Goal: Task Accomplishment & Management: Complete application form

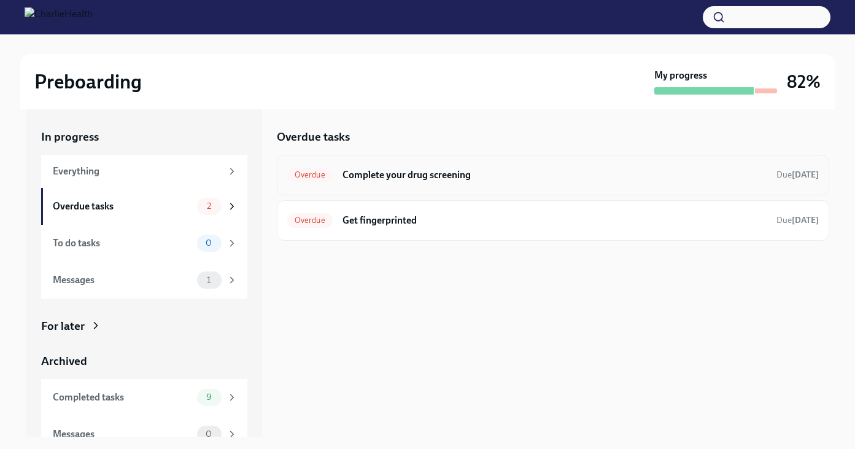
click at [464, 180] on h6 "Complete your drug screening" at bounding box center [554, 174] width 424 height 13
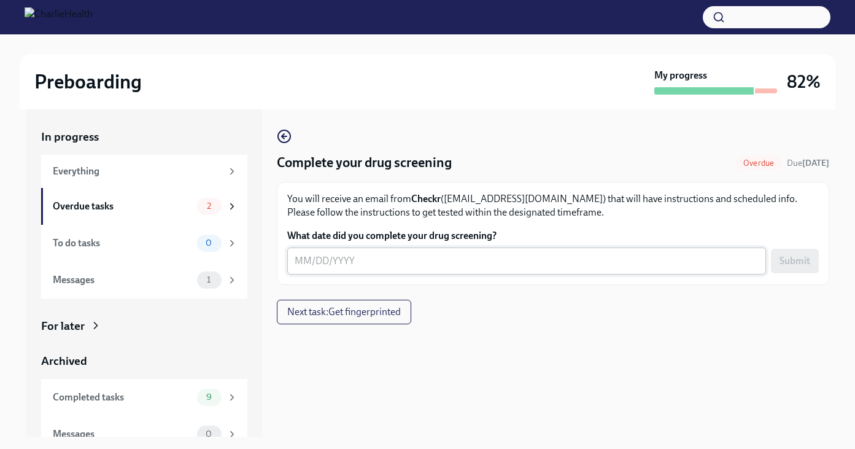
click at [388, 268] on div "x ​" at bounding box center [526, 260] width 479 height 27
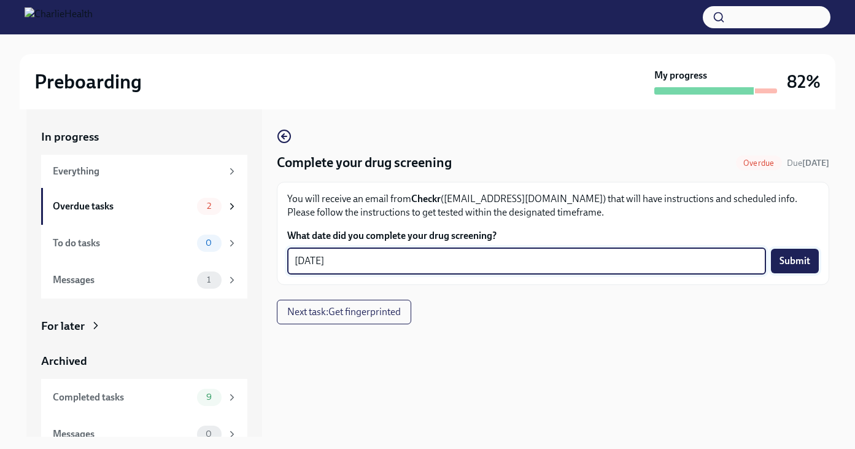
type textarea "[DATE]"
click at [798, 258] on span "Submit" at bounding box center [794, 261] width 31 height 12
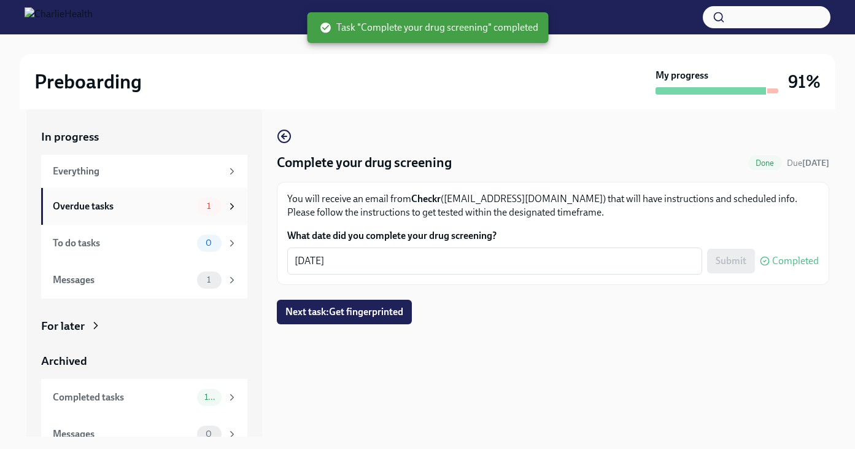
click at [152, 215] on div "Overdue tasks 1" at bounding box center [144, 206] width 206 height 37
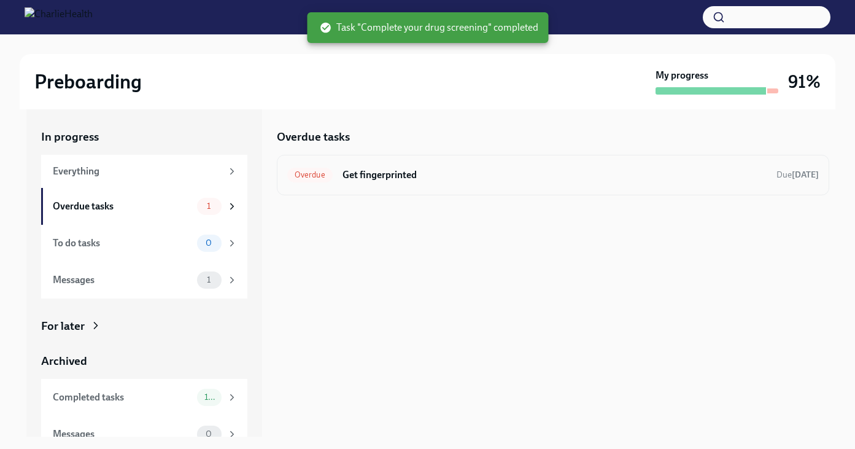
click at [399, 166] on div "Overdue Get fingerprinted Due [DATE]" at bounding box center [552, 175] width 531 height 20
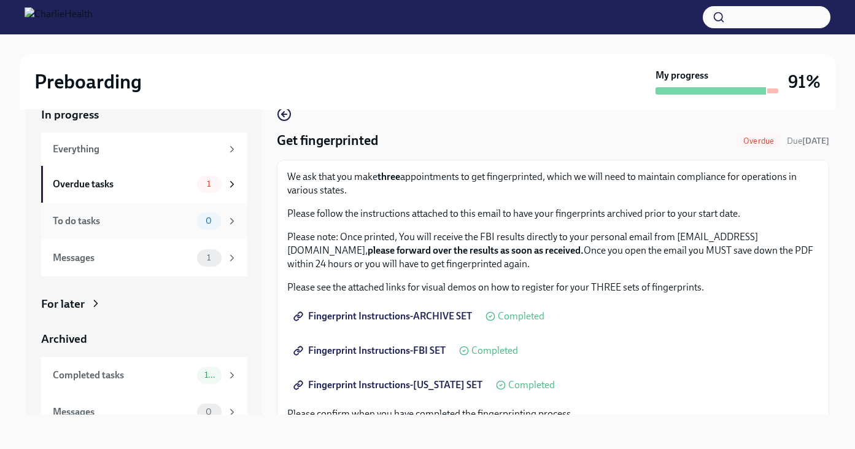
click at [149, 228] on div "To do tasks 0" at bounding box center [145, 220] width 185 height 17
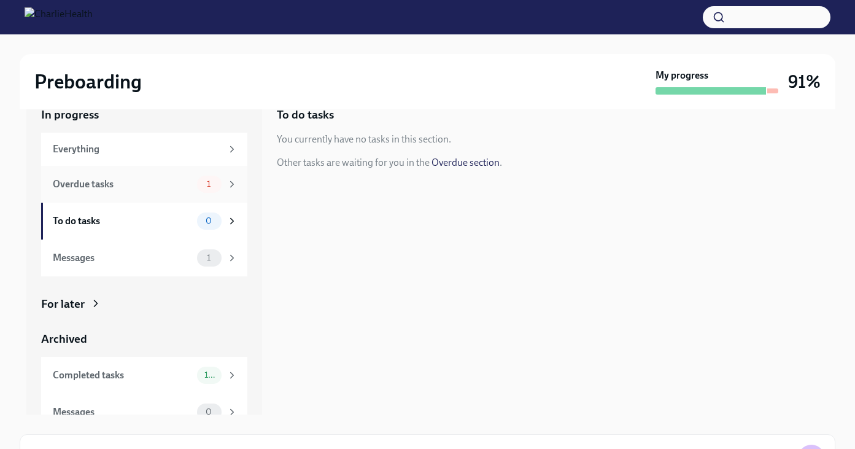
click at [149, 195] on div "Overdue tasks 1" at bounding box center [144, 184] width 206 height 37
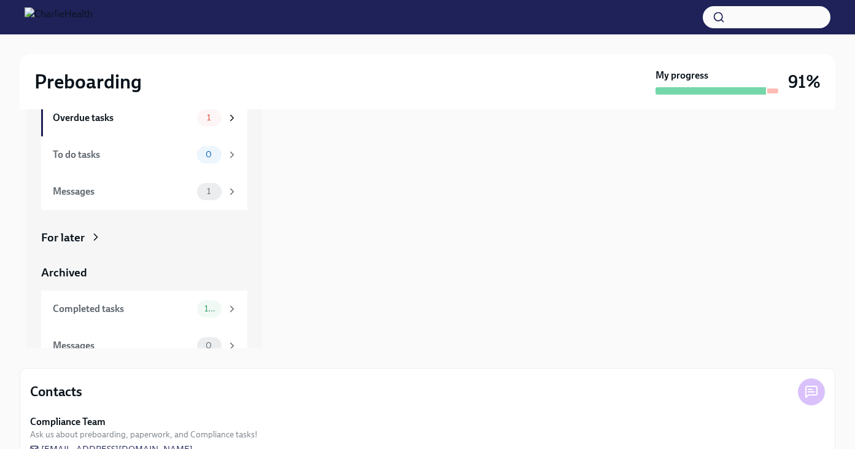
scroll to position [120, 0]
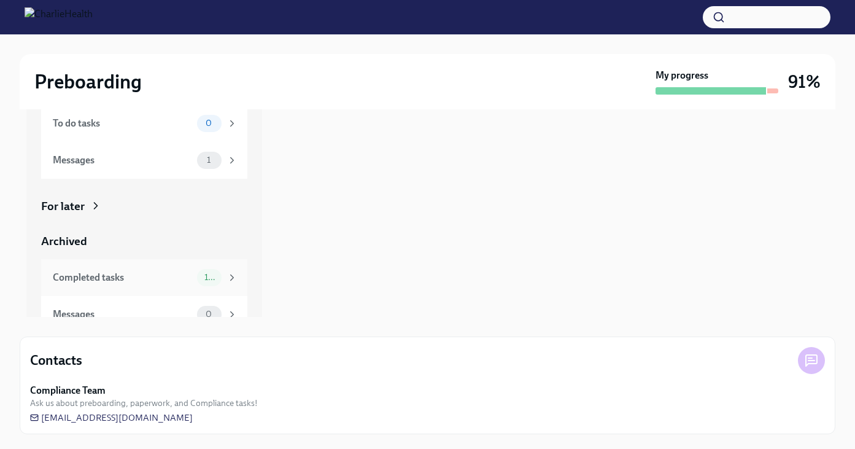
click at [135, 279] on div "Completed tasks" at bounding box center [122, 277] width 139 height 13
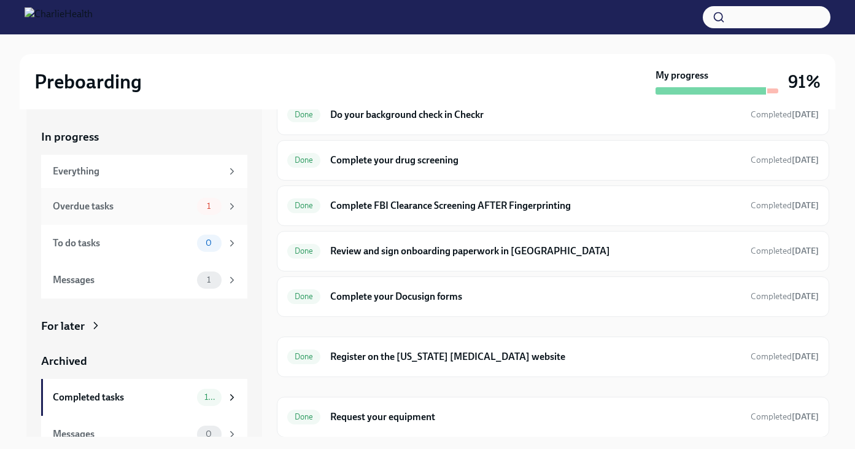
click at [103, 212] on div "Overdue tasks" at bounding box center [122, 205] width 139 height 13
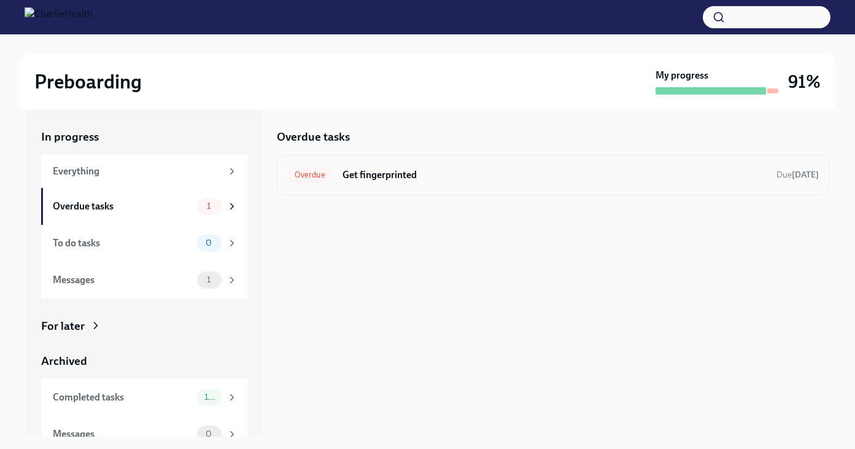
click at [372, 173] on h6 "Get fingerprinted" at bounding box center [554, 174] width 424 height 13
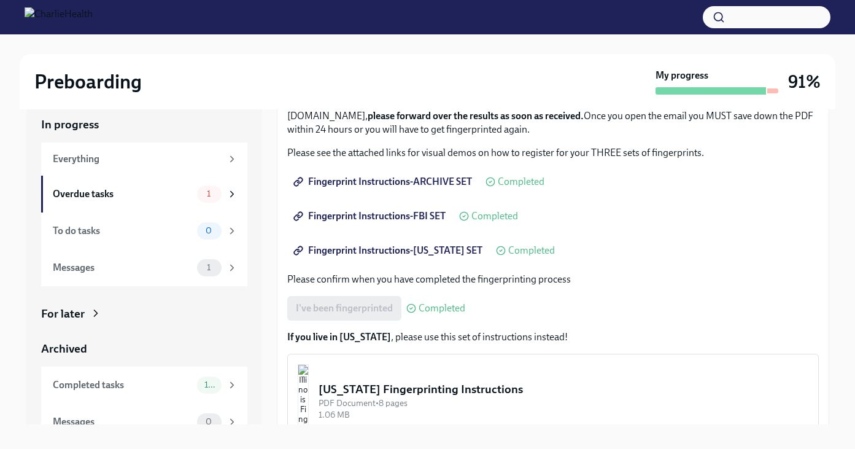
scroll to position [22, 0]
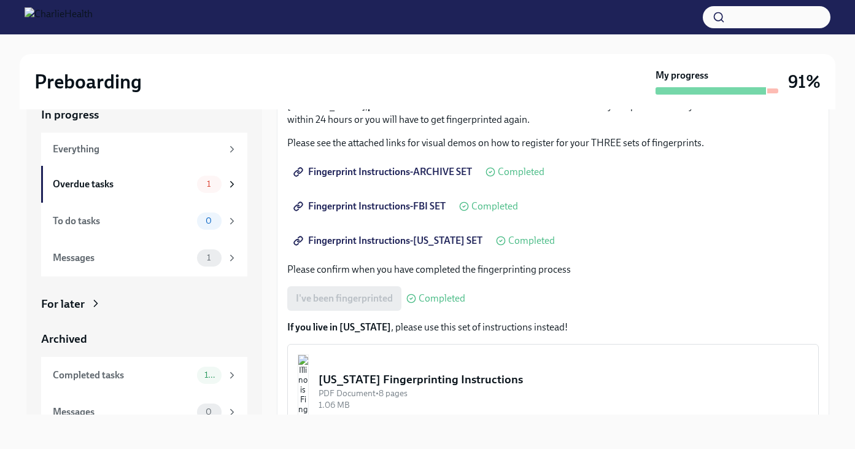
click at [395, 368] on button "[US_STATE] Fingerprinting Instructions PDF Document • 8 pages 1.06 MB" at bounding box center [552, 391] width 531 height 94
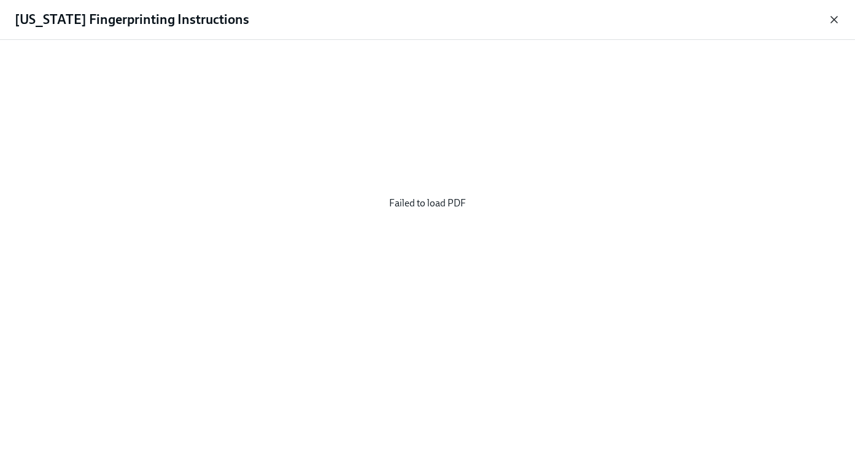
click at [835, 22] on icon "button" at bounding box center [834, 19] width 12 height 12
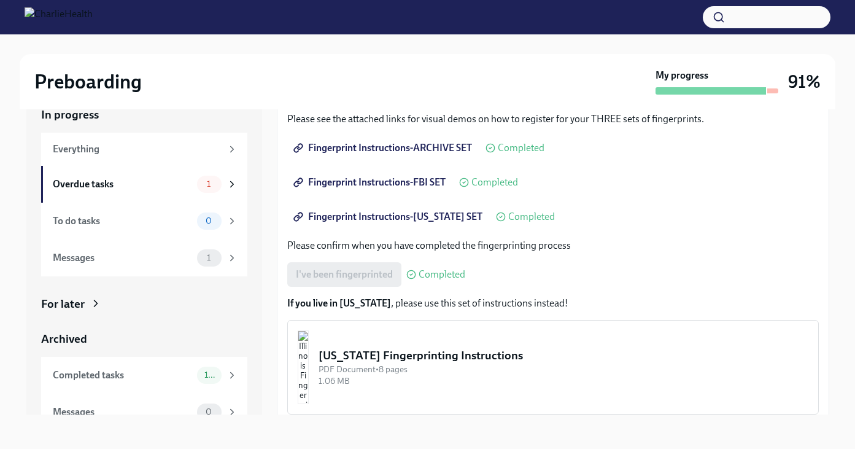
scroll to position [179, 0]
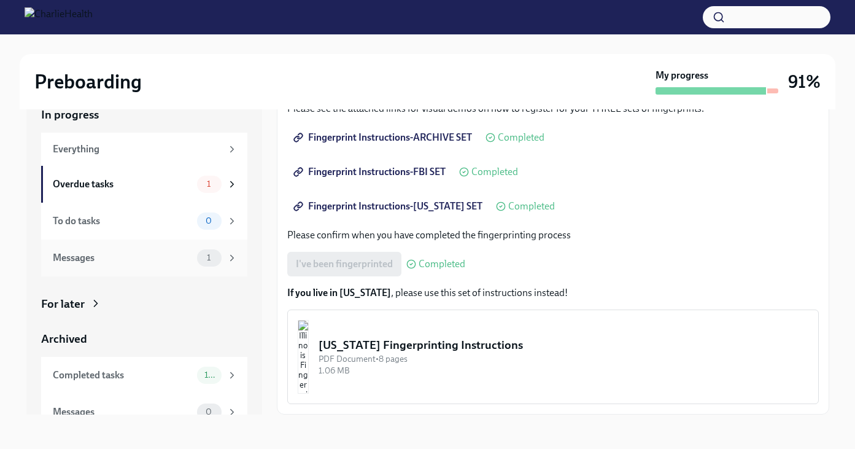
click at [148, 263] on div "Messages" at bounding box center [122, 257] width 139 height 13
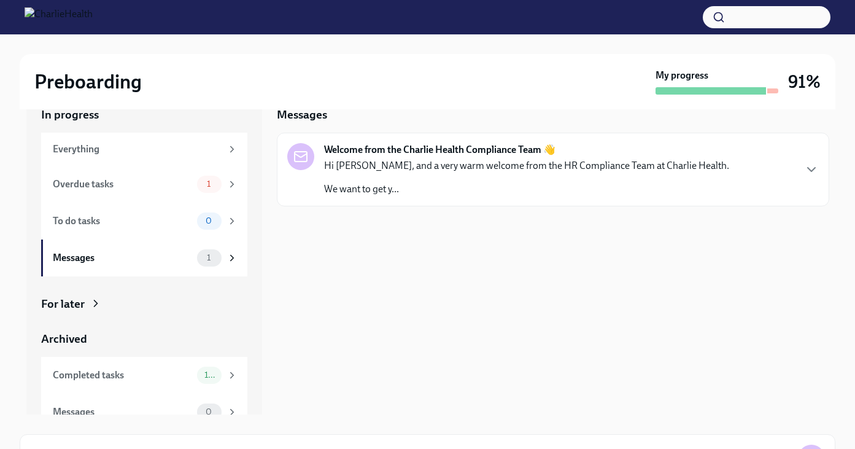
click at [352, 198] on div "Welcome from the Charlie Health Compliance Team 👋 Hi [PERSON_NAME], and a very …" at bounding box center [553, 170] width 552 height 74
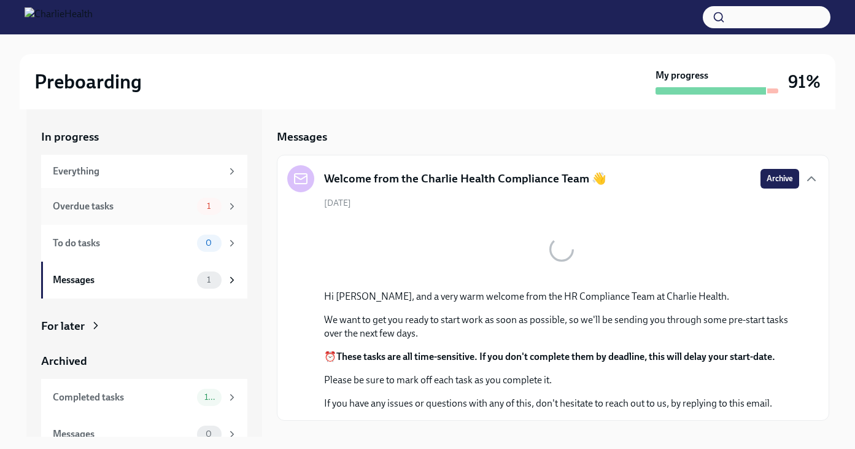
click at [135, 209] on div "Overdue tasks" at bounding box center [122, 205] width 139 height 13
